Goal: Task Accomplishment & Management: Use online tool/utility

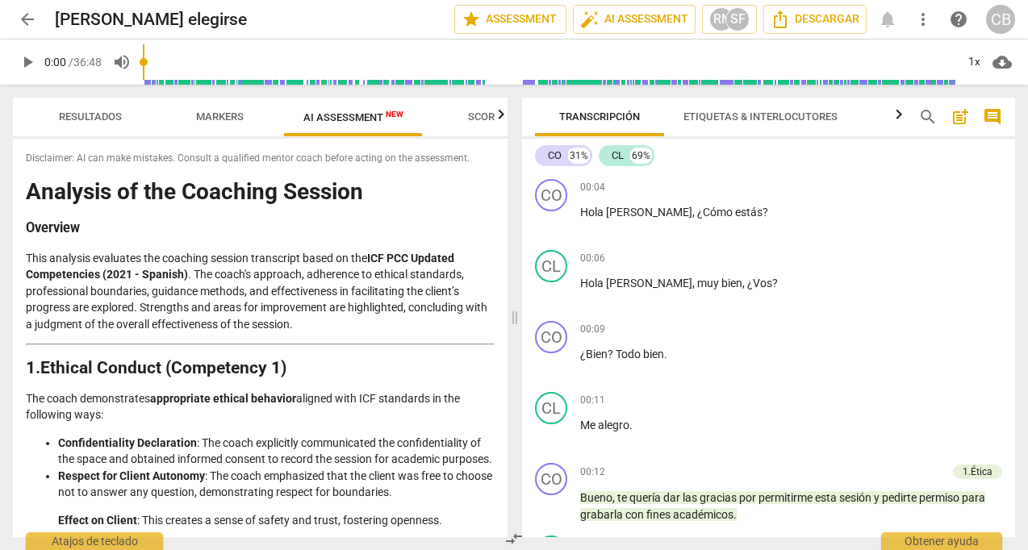
click at [340, 115] on span "AI Assessment New" at bounding box center [354, 117] width 100 height 12
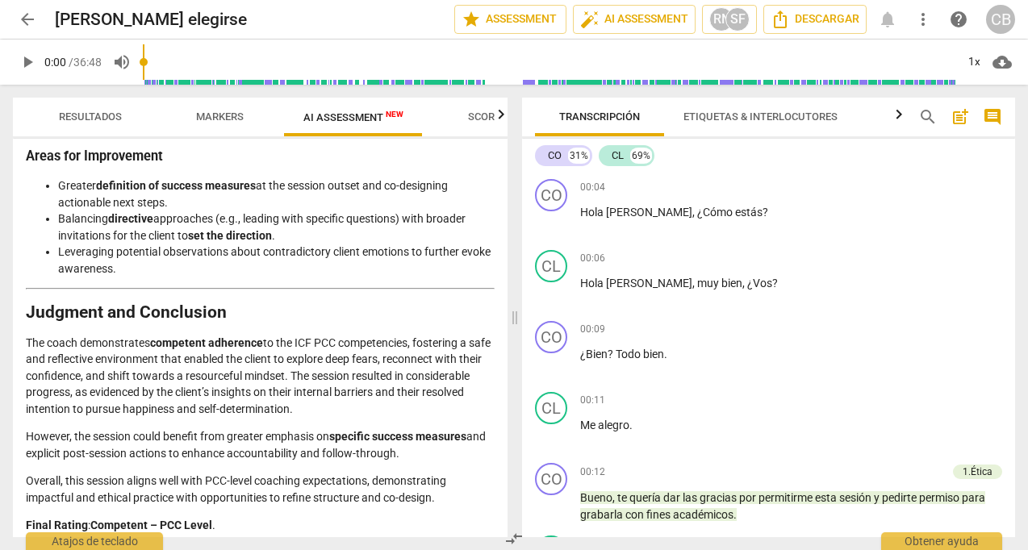
scroll to position [2605, 0]
drag, startPoint x: 27, startPoint y: 515, endPoint x: 228, endPoint y: 517, distance: 201.8
click at [229, 518] on p "Final Rating : Competent – PCC Level ." at bounding box center [260, 526] width 469 height 17
copy p "Final Rating : Competent – PCC Level ."
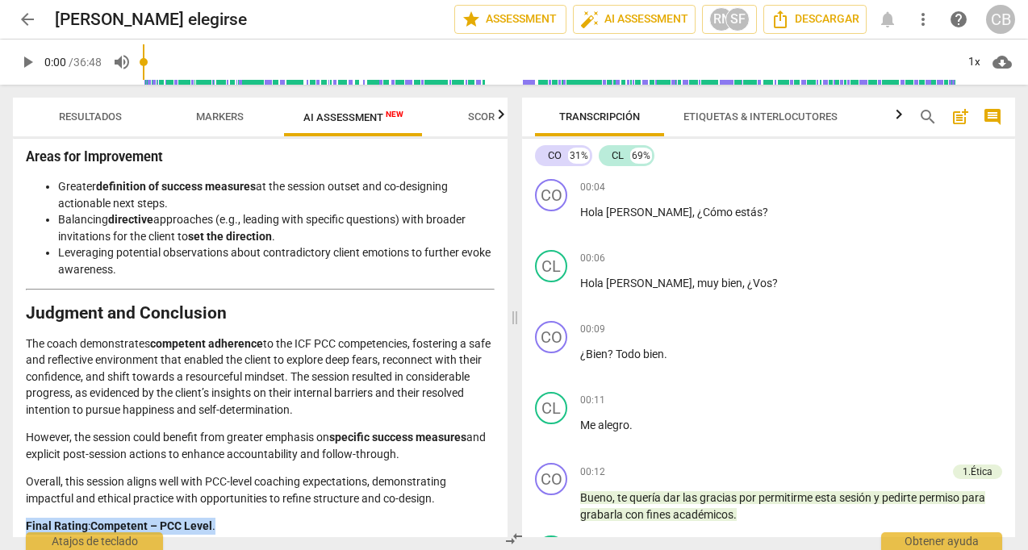
click at [958, 118] on span "post_add" at bounding box center [960, 116] width 19 height 19
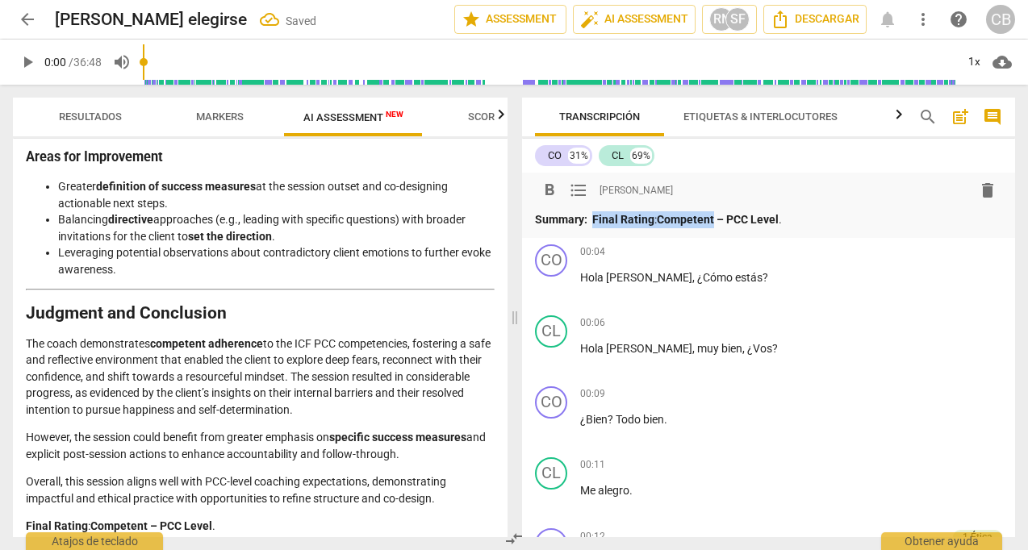
drag, startPoint x: 594, startPoint y: 220, endPoint x: 716, endPoint y: 219, distance: 121.9
click at [716, 220] on p "Summary: Final Rating : Competent – PCC Level ." at bounding box center [768, 219] width 467 height 17
click at [842, 216] on p "Summary: la AI Assessment da como ok el nivel PCC Level ." at bounding box center [768, 219] width 467 height 17
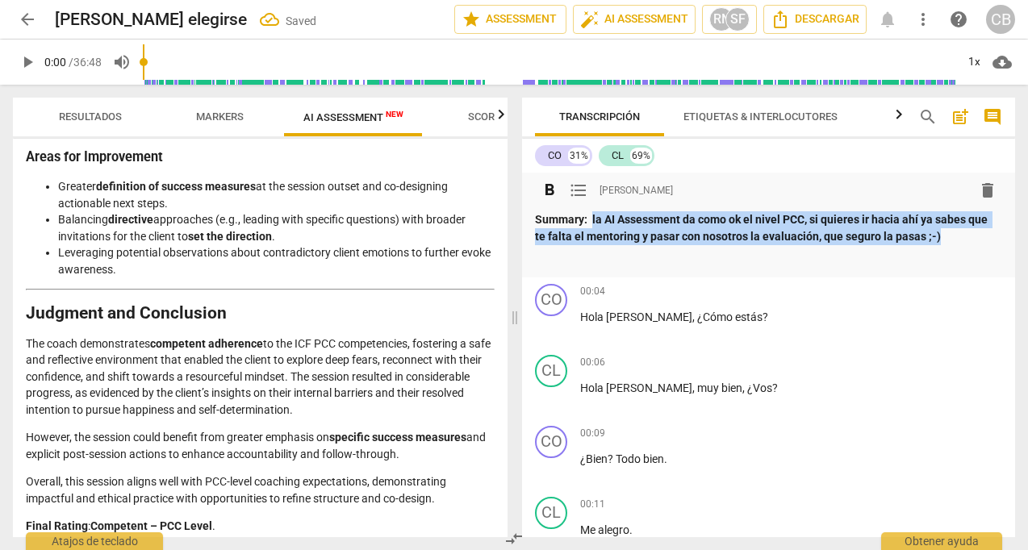
drag, startPoint x: 944, startPoint y: 235, endPoint x: 592, endPoint y: 213, distance: 353.4
click at [592, 213] on p "Summary: la AI Assessment da como ok el nivel PCC, si quieres ir hacia ahí ya s…" at bounding box center [768, 227] width 467 height 33
copy p "la AI Assessment da como ok el nivel PCC, si quieres ir hacia ahí ya sabes que …"
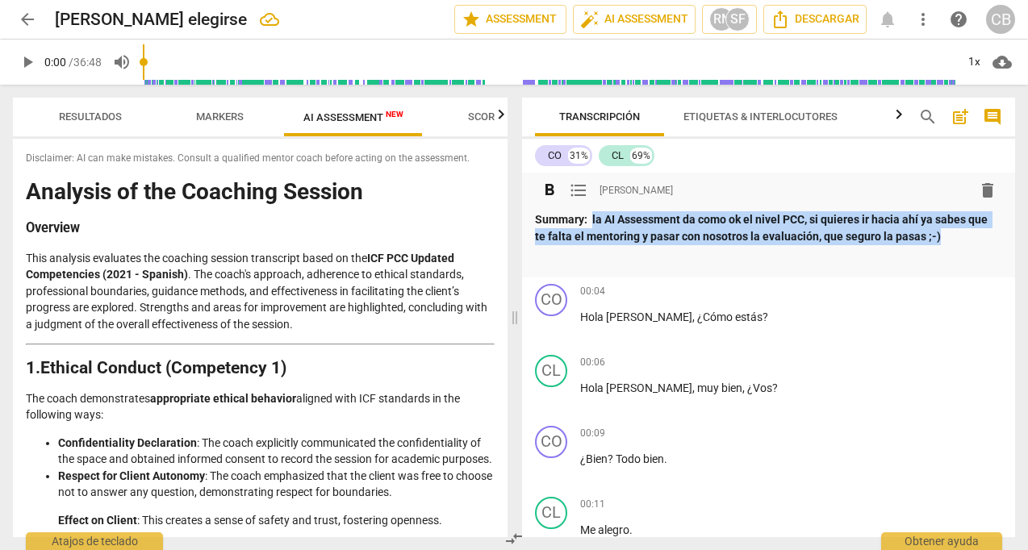
click at [27, 19] on span "arrow_back" at bounding box center [27, 19] width 19 height 19
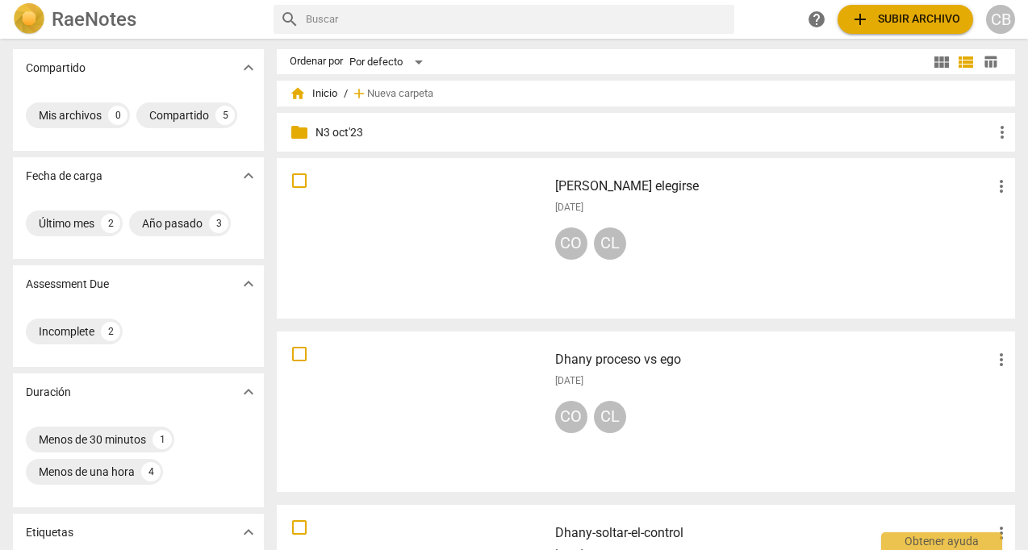
click at [382, 393] on div at bounding box center [413, 411] width 260 height 149
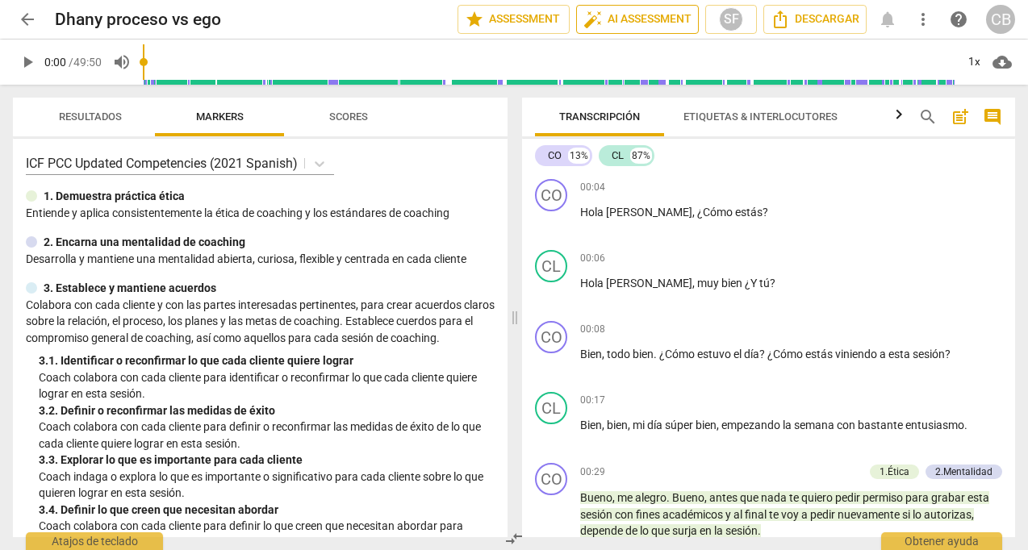
click at [657, 17] on span "auto_fix_high AI Assessment" at bounding box center [638, 19] width 108 height 19
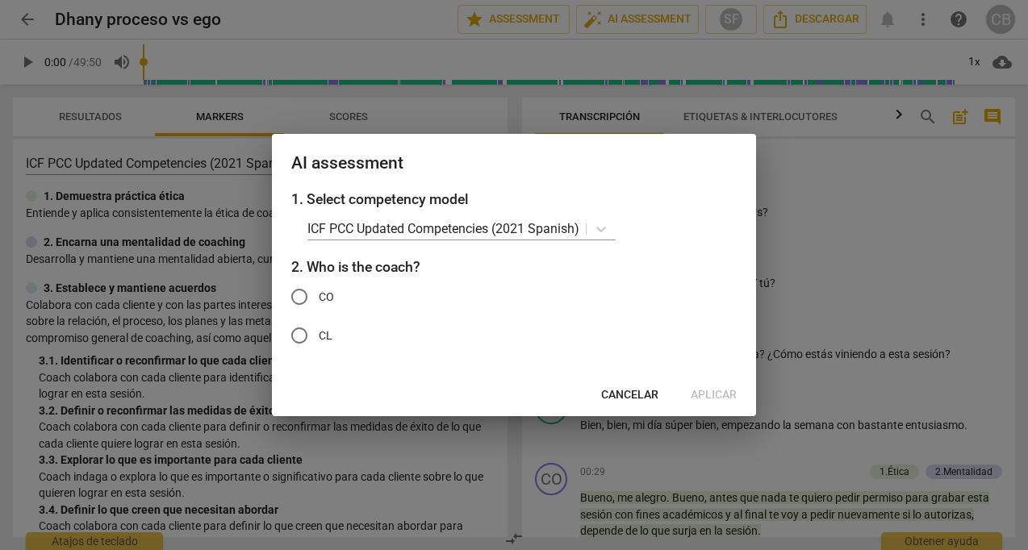
click at [302, 294] on input "CO" at bounding box center [299, 297] width 39 height 39
radio input "true"
click at [718, 391] on span "Aplicar" at bounding box center [714, 395] width 46 height 16
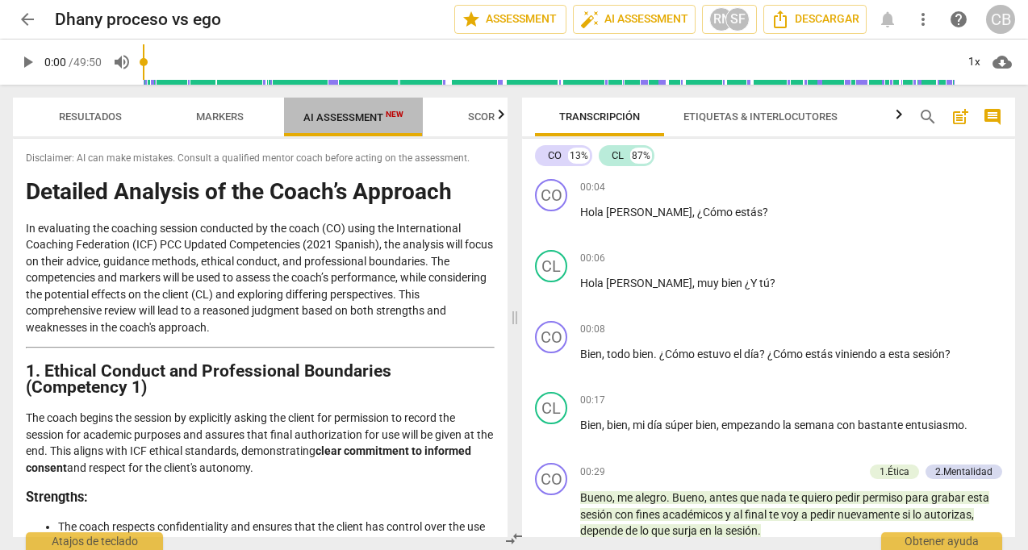
click at [341, 118] on span "AI Assessment New" at bounding box center [354, 117] width 100 height 12
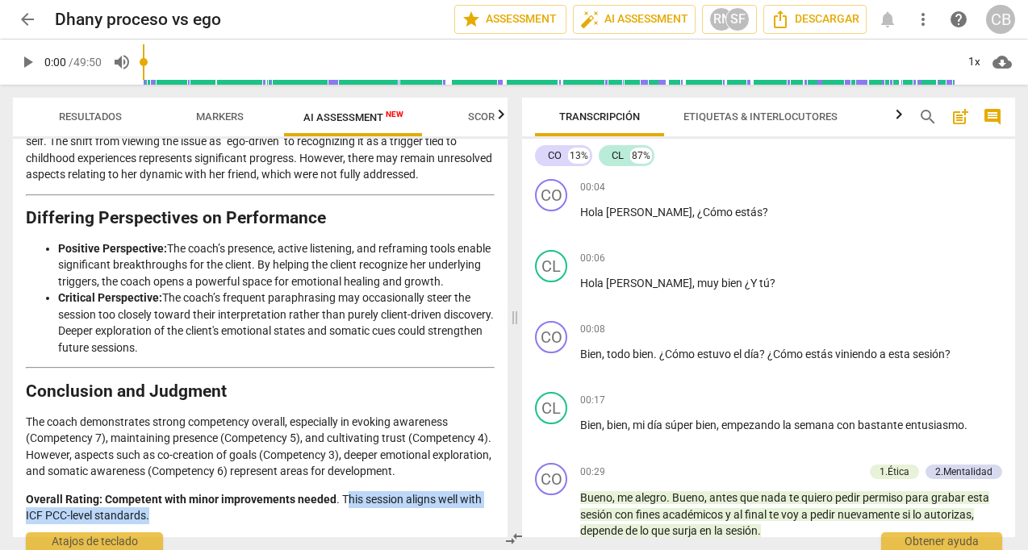
click at [343, 509] on p "Overall Rating: Competent with minor improvements needed . This session aligns …" at bounding box center [260, 508] width 469 height 33
copy p "his session aligns well with ICF PCC-level standards."
